Goal: Transaction & Acquisition: Purchase product/service

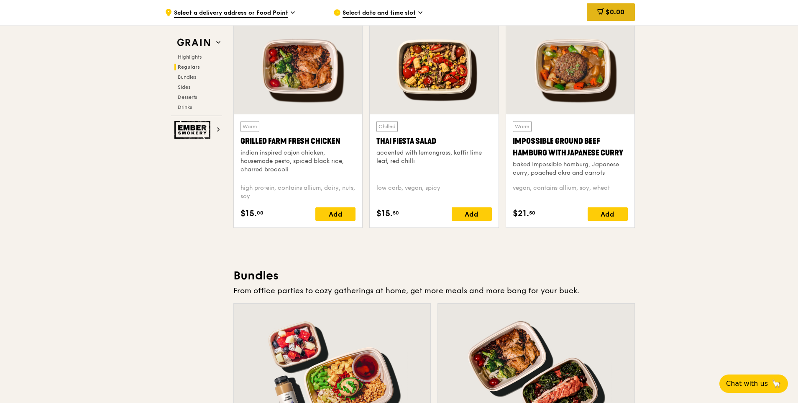
scroll to position [954, 0]
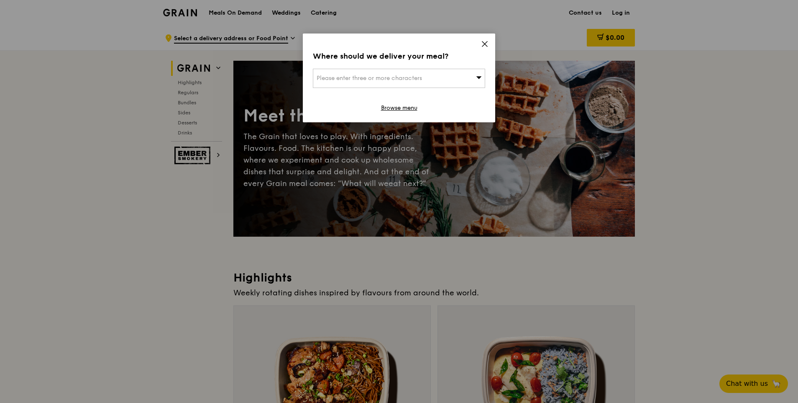
click at [484, 44] on icon at bounding box center [485, 44] width 8 height 8
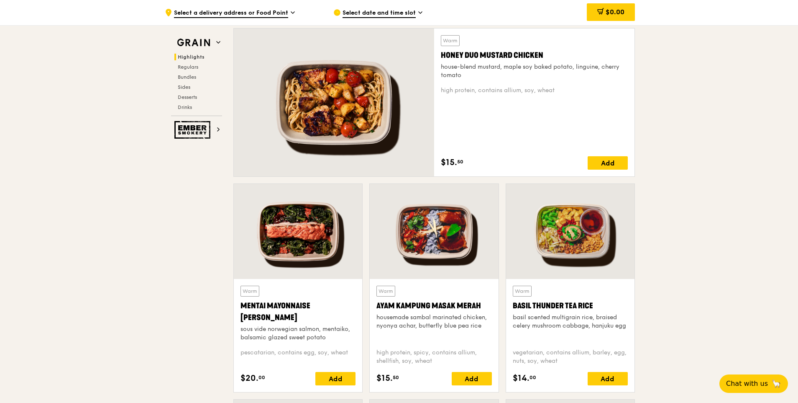
scroll to position [586, 0]
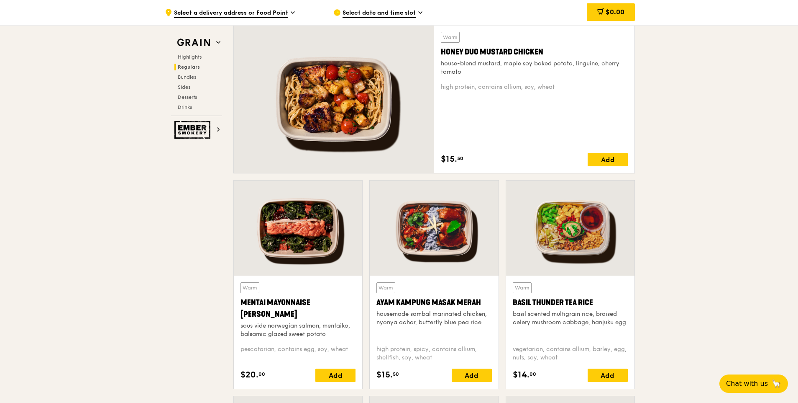
drag, startPoint x: 270, startPoint y: 311, endPoint x: 240, endPoint y: 301, distance: 31.0
click at [240, 301] on div "Warm Mentai Mayonnaise Aburi Salmon sous vide norwegian salmon, mentaiko, balsa…" at bounding box center [298, 331] width 128 height 113
copy div "Mentai Mayonnaise [PERSON_NAME]"
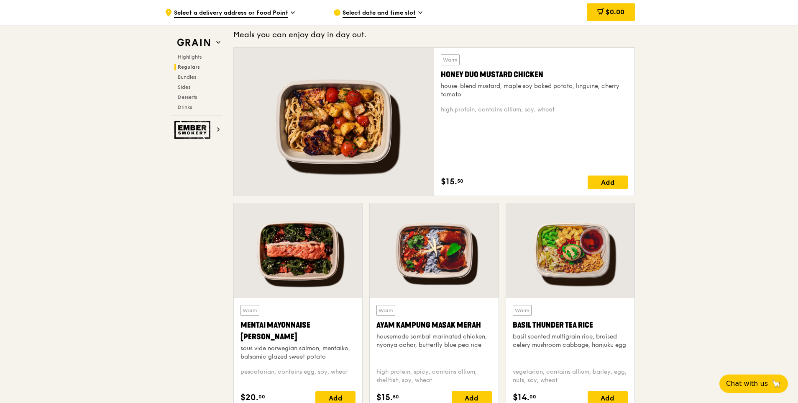
scroll to position [544, 0]
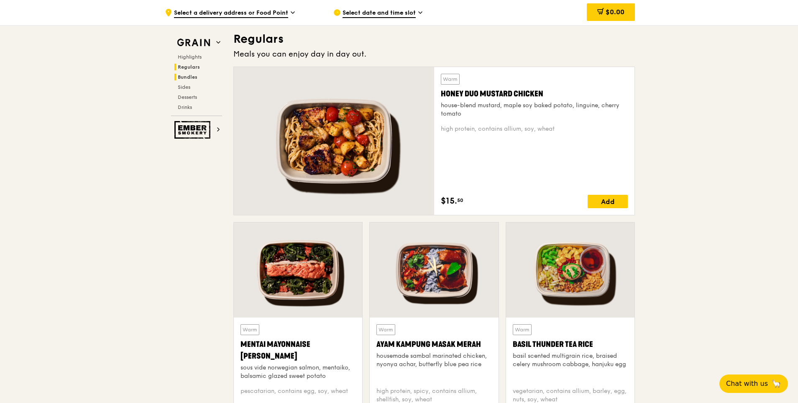
click at [197, 74] on span "Bundles" at bounding box center [188, 77] width 20 height 6
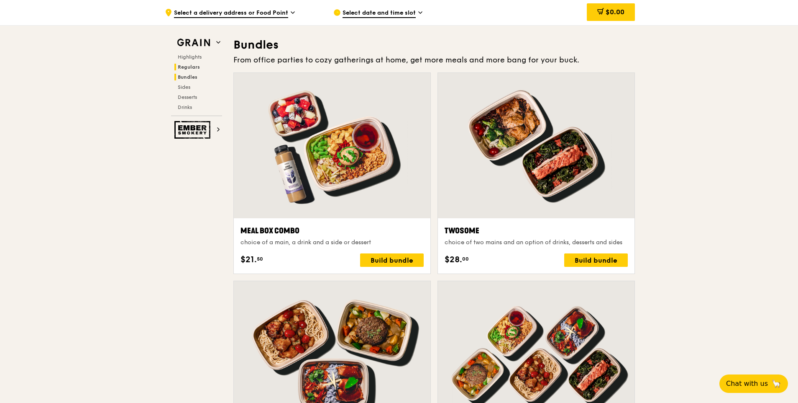
scroll to position [1197, 0]
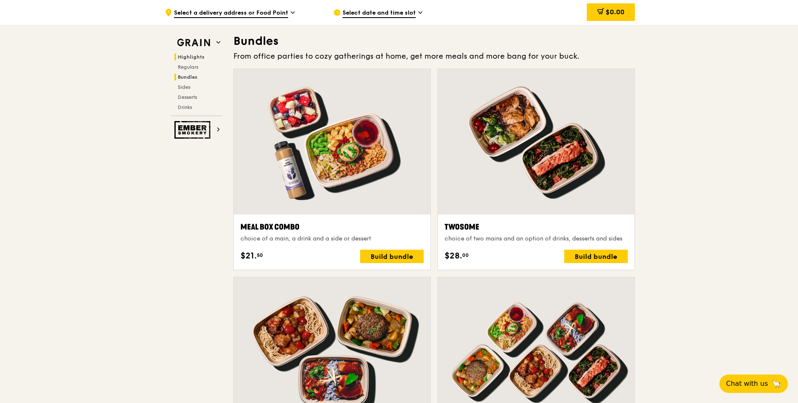
click at [196, 57] on span "Highlights" at bounding box center [191, 57] width 27 height 6
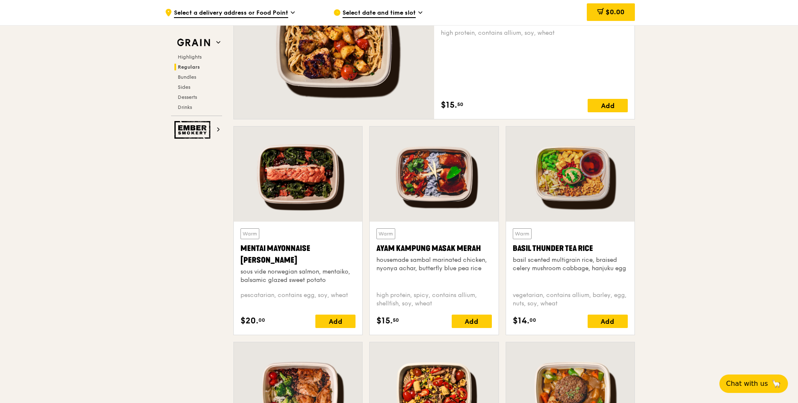
scroll to position [696, 0]
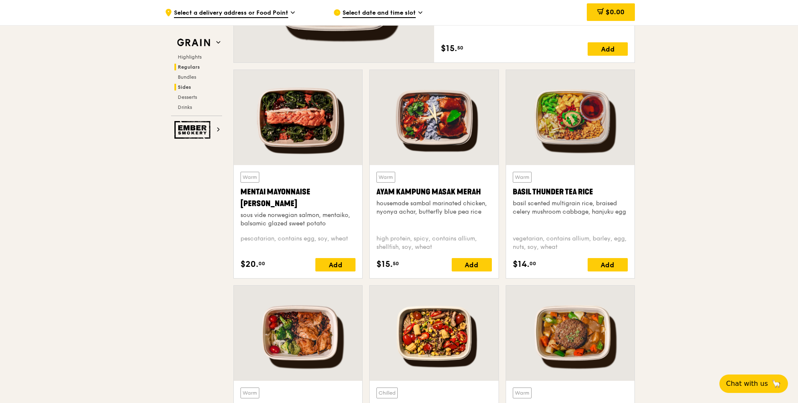
click at [189, 87] on span "Sides" at bounding box center [184, 87] width 13 height 6
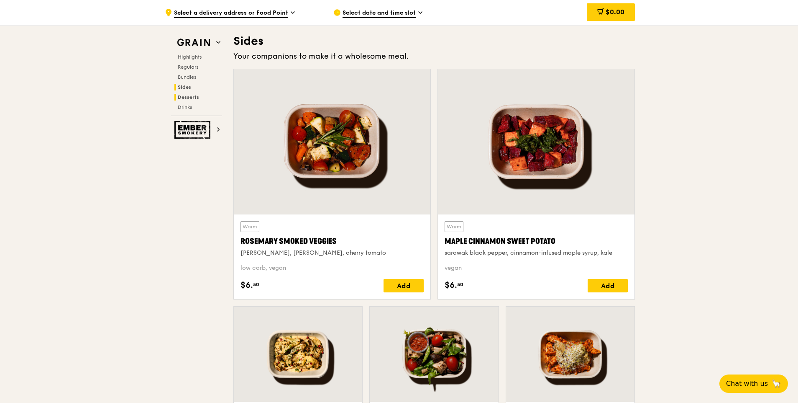
click at [190, 95] on span "Desserts" at bounding box center [188, 97] width 21 height 6
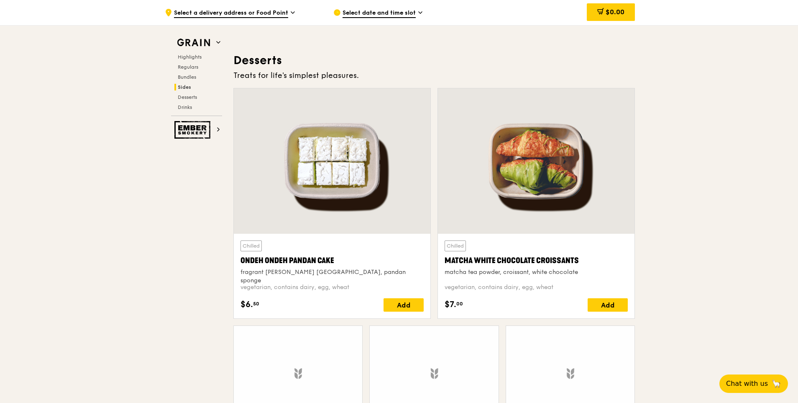
scroll to position [2377, 0]
